Goal: Find specific page/section: Find specific page/section

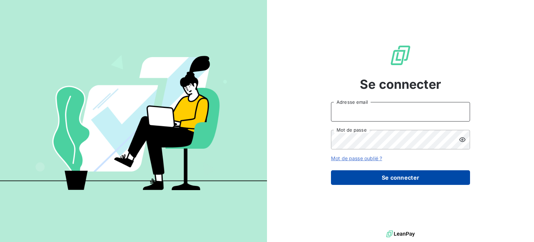
type input "[EMAIL_ADDRESS][PERSON_NAME][DOMAIN_NAME]"
click at [393, 174] on button "Se connecter" at bounding box center [400, 177] width 139 height 15
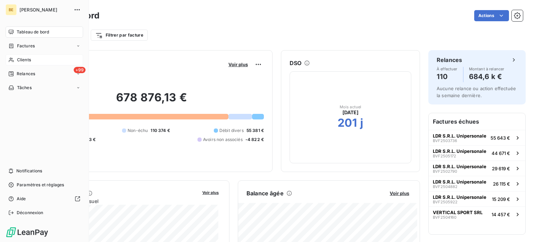
click at [21, 61] on span "Clients" at bounding box center [24, 60] width 14 height 6
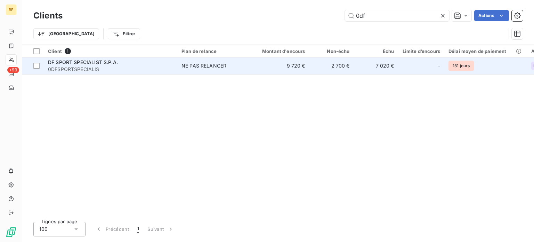
type input "0df"
click at [84, 67] on span "0DFSPORTSPECIALIS" at bounding box center [110, 69] width 125 height 7
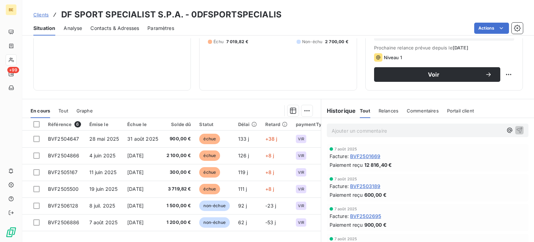
scroll to position [104, 0]
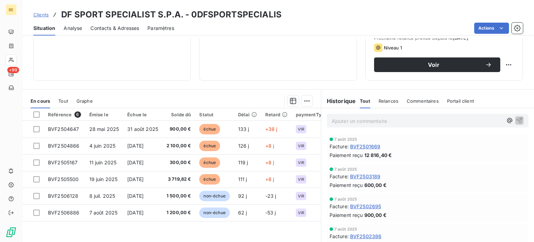
click at [39, 15] on span "Clients" at bounding box center [40, 15] width 15 height 6
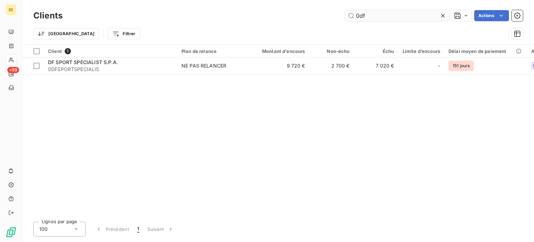
drag, startPoint x: 374, startPoint y: 18, endPoint x: 355, endPoint y: 17, distance: 19.5
click at [355, 17] on input "0df" at bounding box center [397, 15] width 104 height 11
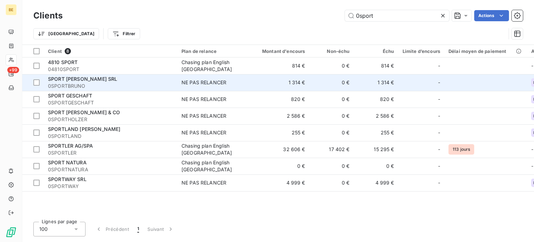
type input "0sport"
click at [70, 81] on span "SPORT [PERSON_NAME] SRL" at bounding box center [82, 79] width 69 height 6
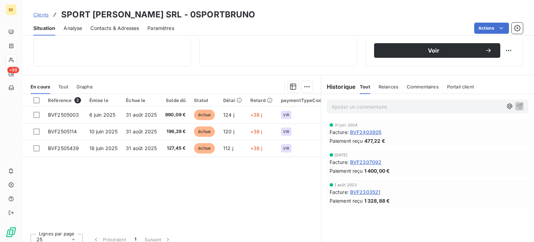
scroll to position [125, 0]
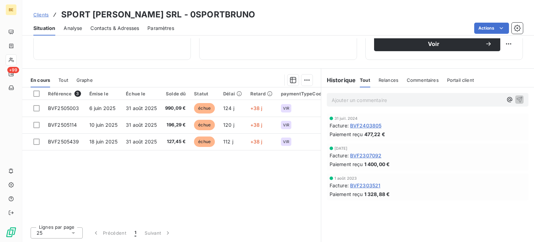
click at [63, 77] on span "Tout" at bounding box center [63, 80] width 10 height 6
